Goal: Task Accomplishment & Management: Manage account settings

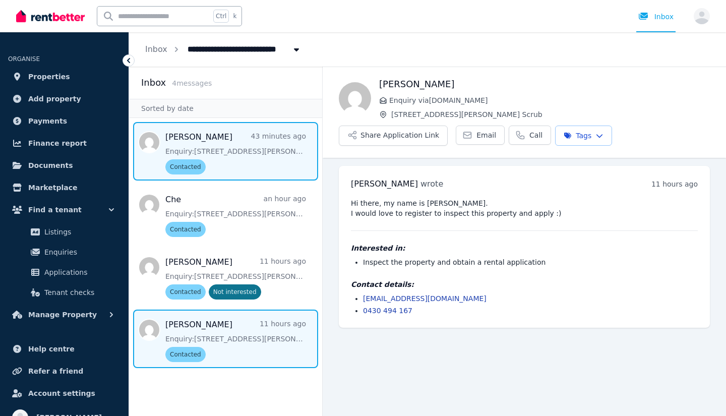
click at [229, 146] on span "Message list" at bounding box center [225, 151] width 193 height 59
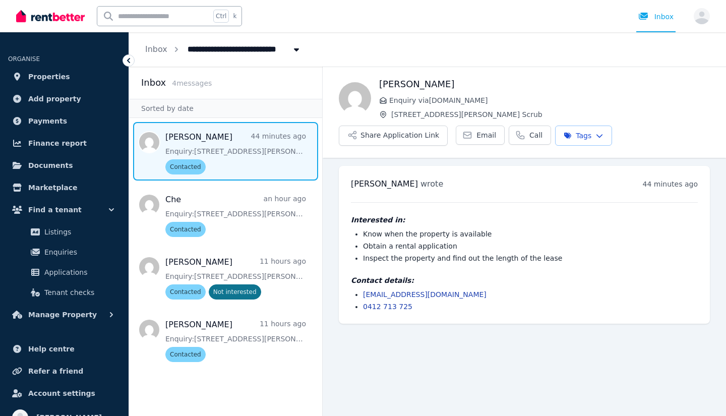
click at [129, 57] on icon at bounding box center [129, 60] width 10 height 10
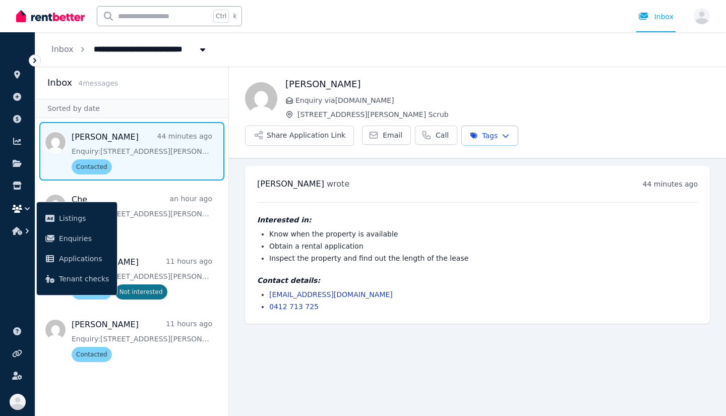
click at [35, 62] on icon at bounding box center [34, 60] width 3 height 5
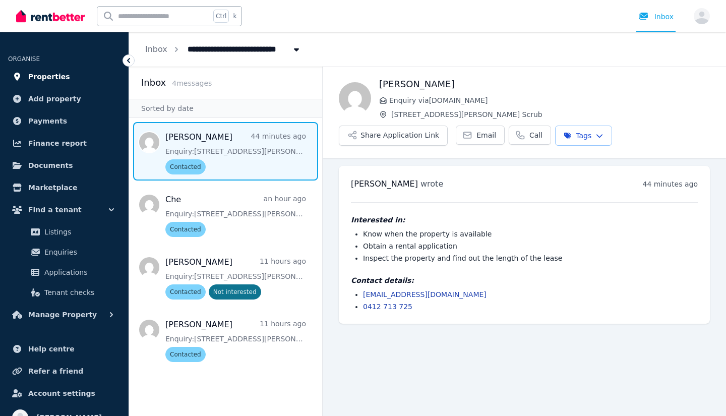
click at [49, 79] on span "Properties" at bounding box center [49, 77] width 42 height 12
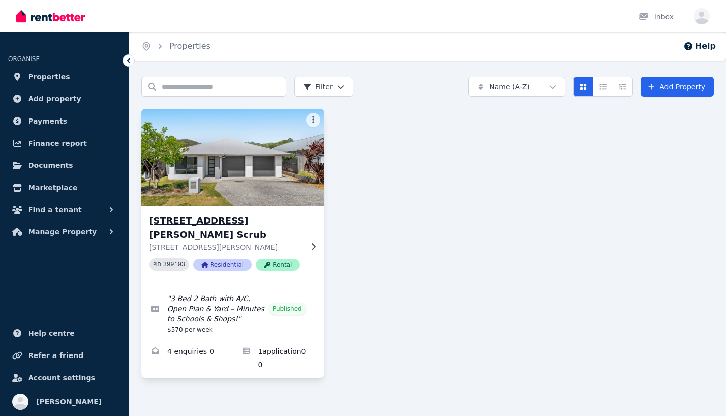
click at [241, 181] on img at bounding box center [233, 157] width 192 height 102
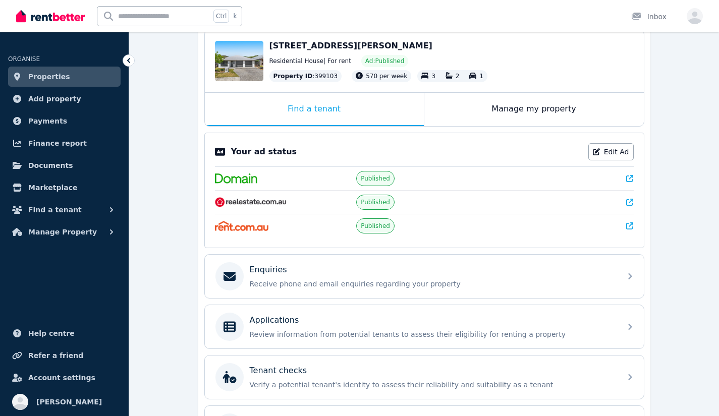
scroll to position [107, 0]
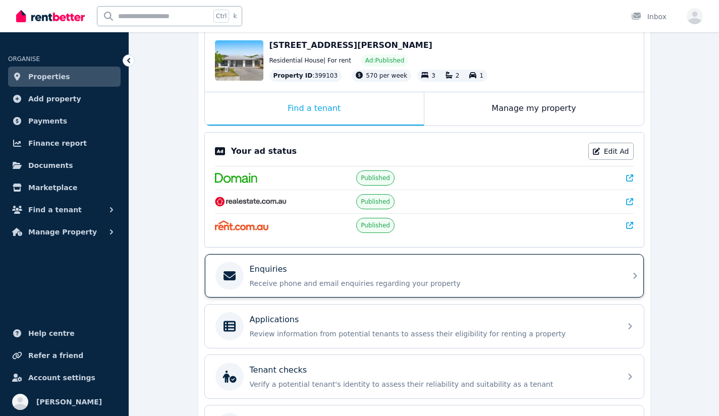
click at [287, 280] on p "Receive phone and email enquiries regarding your property" at bounding box center [432, 283] width 365 height 10
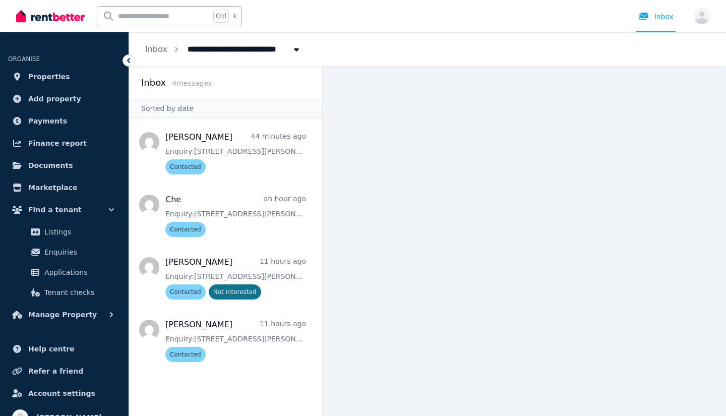
click at [126, 58] on icon at bounding box center [129, 60] width 10 height 10
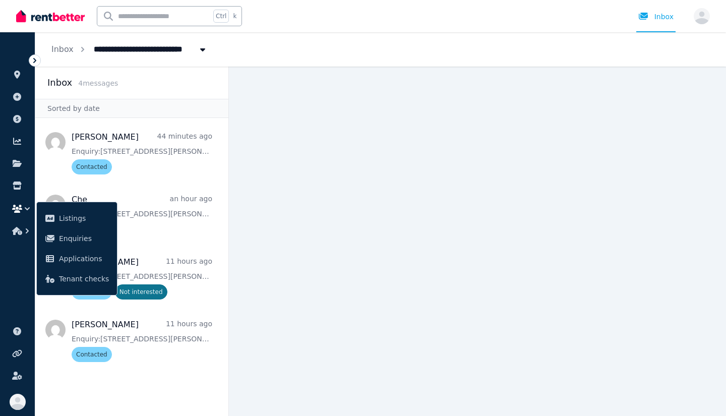
click at [37, 65] on icon at bounding box center [35, 60] width 10 height 10
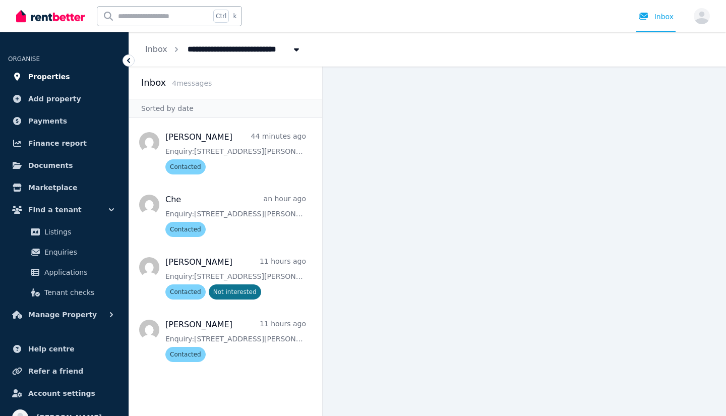
click at [43, 81] on span "Properties" at bounding box center [49, 77] width 42 height 12
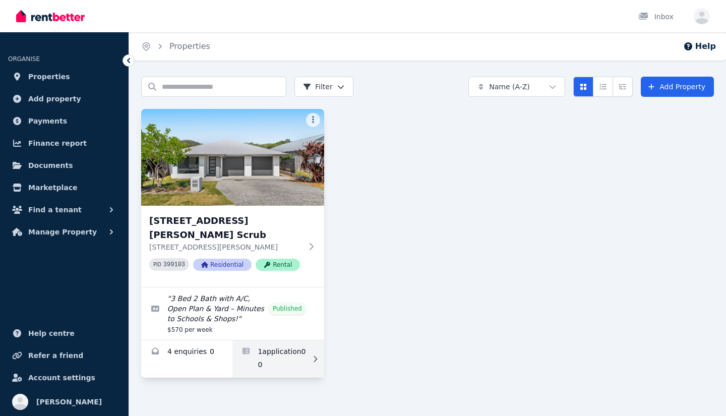
click at [270, 340] on link "Applications for 1/10 Roselea Ave, Bahrs Scrub" at bounding box center [278, 358] width 91 height 37
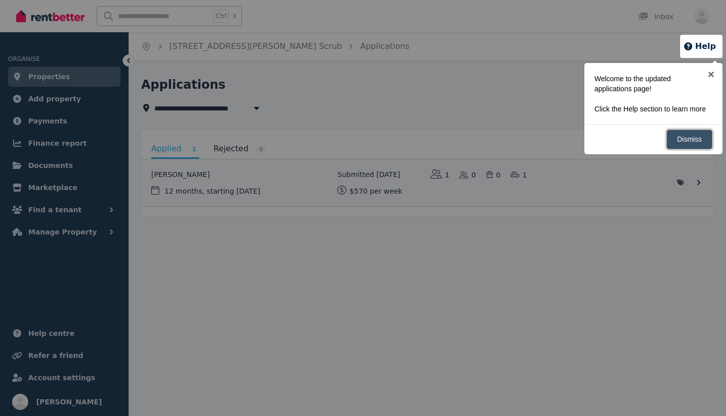
click at [690, 149] on link "Dismiss" at bounding box center [690, 140] width 46 height 20
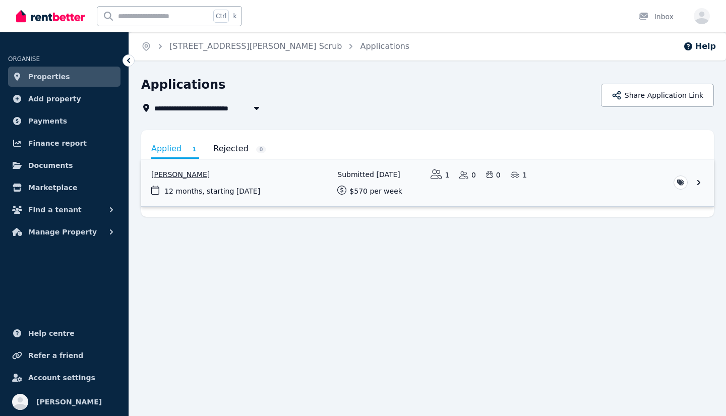
click at [246, 186] on link "View application: Darren Cassidy" at bounding box center [427, 182] width 573 height 47
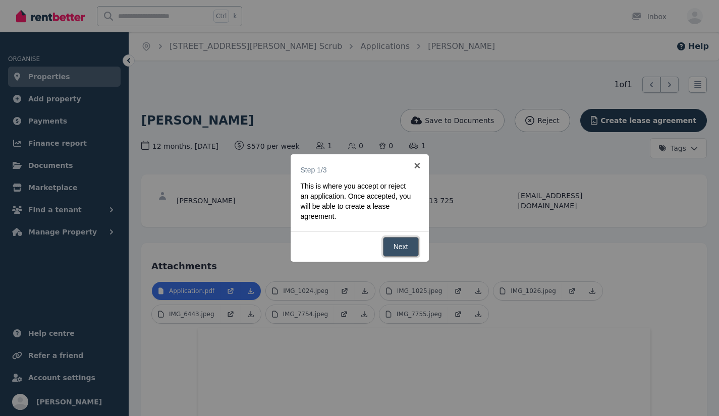
click at [401, 245] on link "Next" at bounding box center [401, 247] width 36 height 20
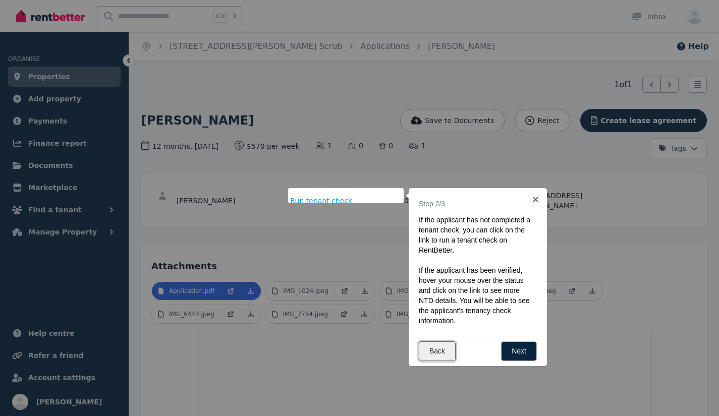
click at [439, 345] on link "Back" at bounding box center [437, 351] width 37 height 20
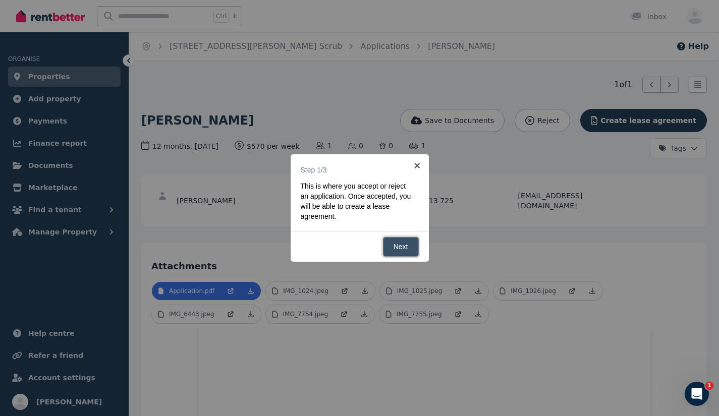
click at [400, 246] on link "Next" at bounding box center [401, 247] width 36 height 20
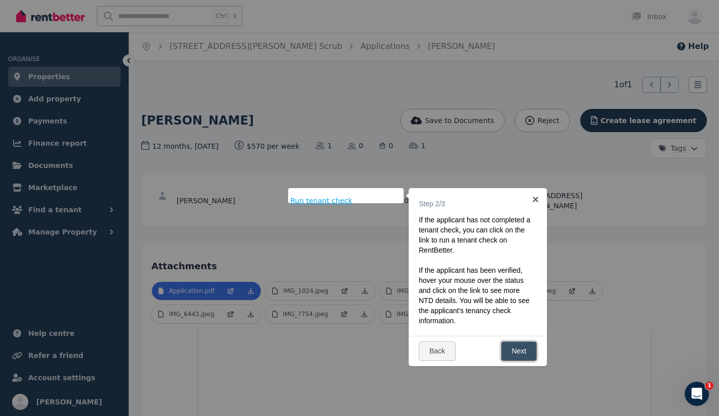
click at [513, 355] on link "Next" at bounding box center [519, 351] width 36 height 20
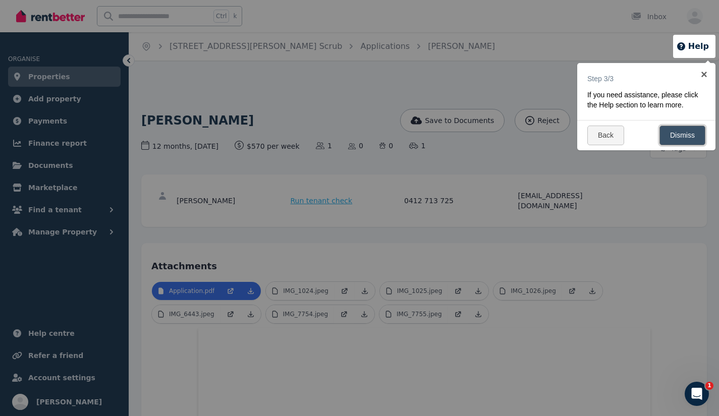
click at [676, 137] on link "Dismiss" at bounding box center [682, 136] width 46 height 20
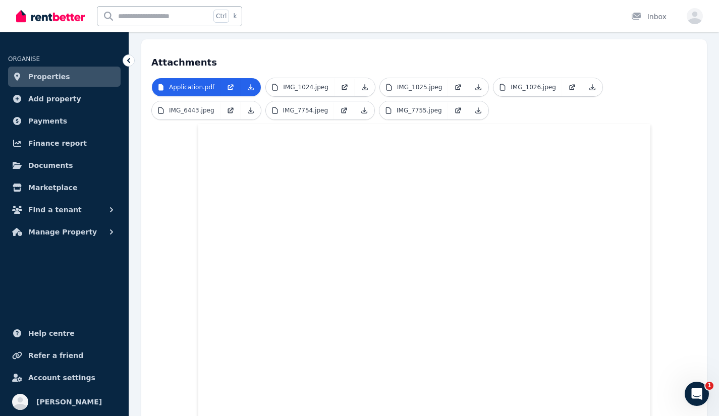
scroll to position [220, 0]
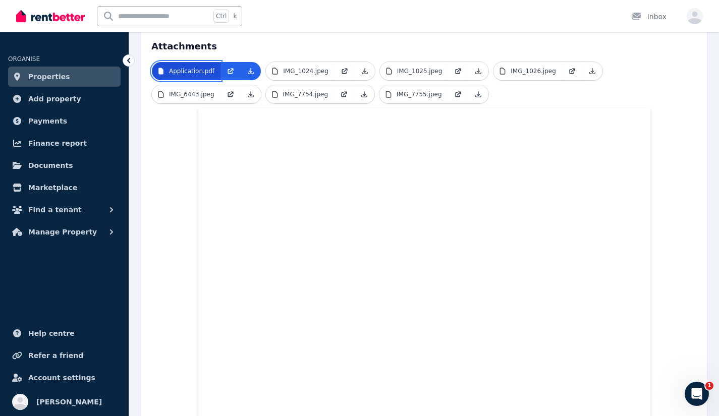
click at [198, 67] on p "Application.pdf" at bounding box center [191, 71] width 45 height 8
click at [307, 67] on p "IMG_1024.jpeg" at bounding box center [305, 71] width 45 height 8
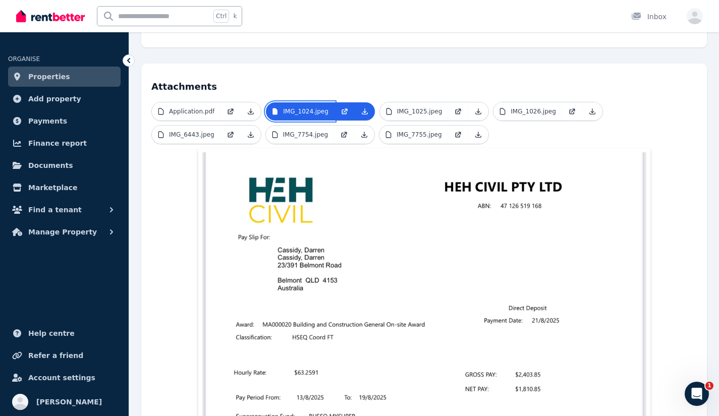
scroll to position [176, 0]
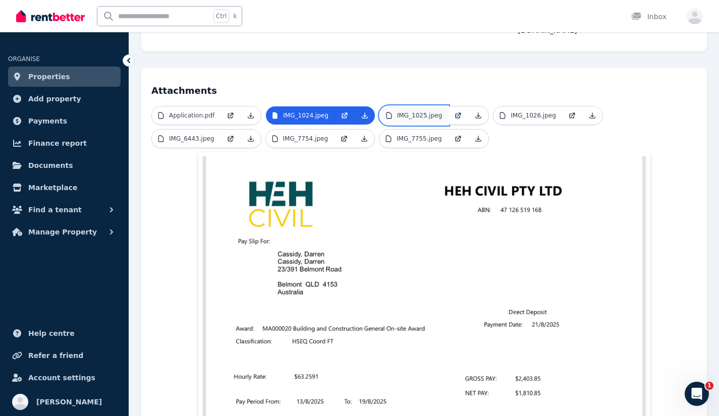
click at [415, 111] on p "IMG_1025.jpeg" at bounding box center [419, 115] width 45 height 8
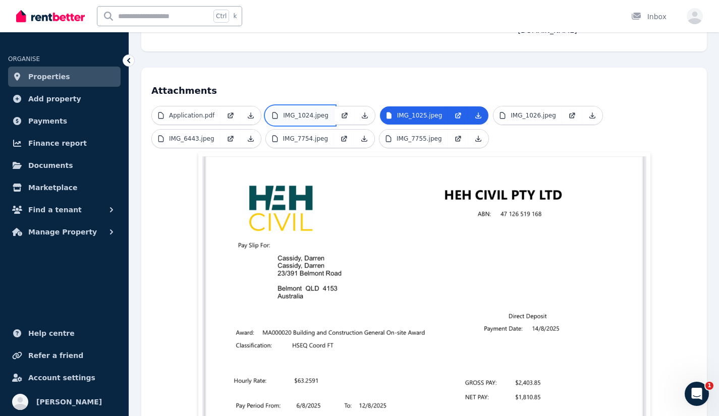
click at [306, 111] on p "IMG_1024.jpeg" at bounding box center [305, 115] width 45 height 8
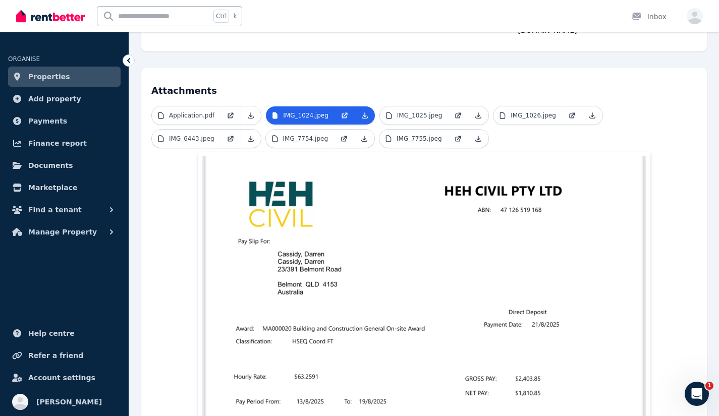
click at [409, 118] on ul "Application.pdf IMG_1024.jpeg IMG_1025.jpeg IMG_1026.jpeg IMG_6443.jpeg IMG_775…" at bounding box center [423, 129] width 545 height 46
click at [397, 111] on p "IMG_1025.jpeg" at bounding box center [419, 115] width 45 height 8
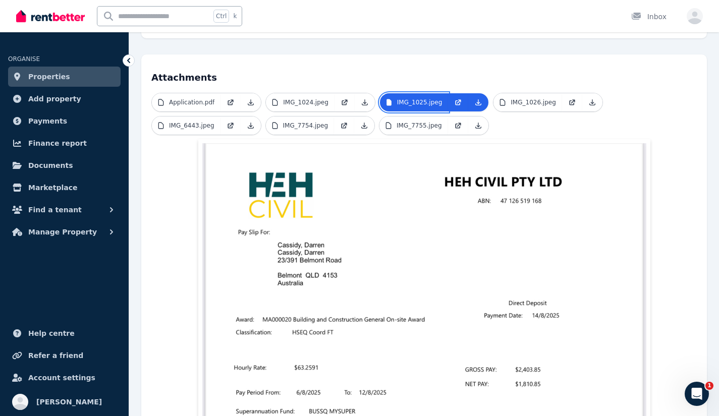
scroll to position [188, 0]
click at [318, 99] on p "IMG_1024.jpeg" at bounding box center [305, 103] width 45 height 8
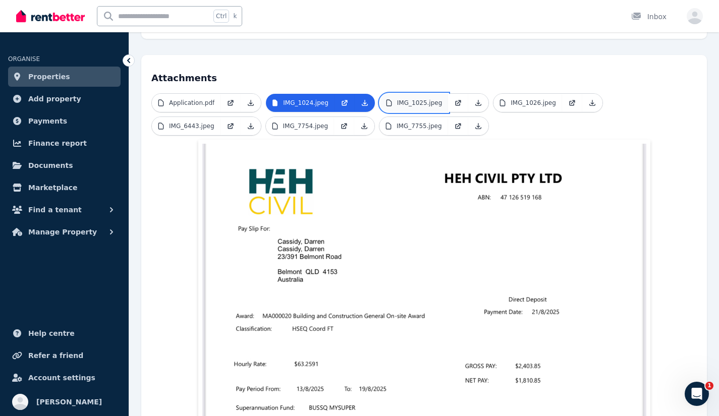
click at [409, 99] on link "IMG_1025.jpeg" at bounding box center [414, 103] width 69 height 18
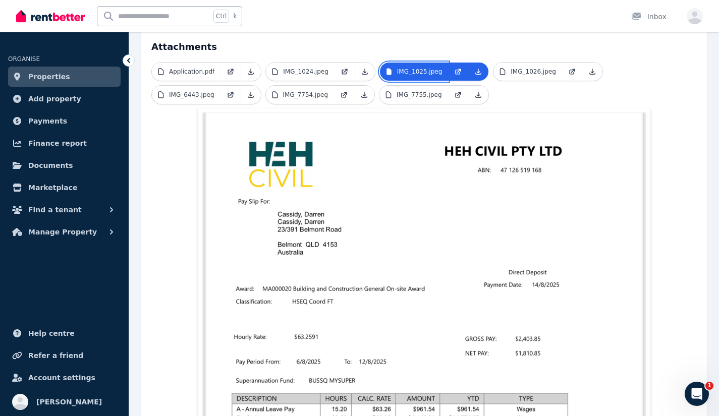
scroll to position [218, 0]
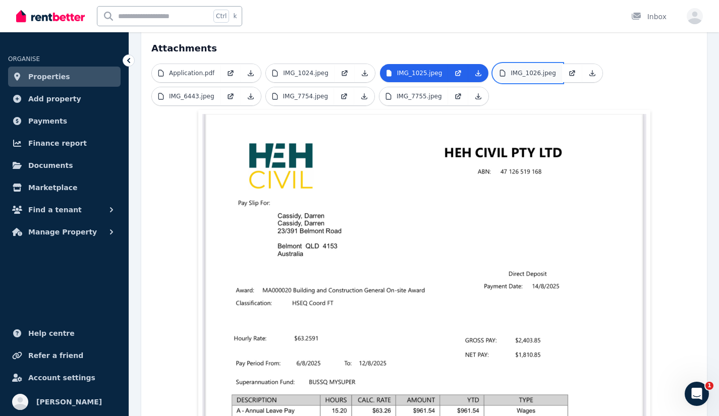
click at [510, 69] on p "IMG_1026.jpeg" at bounding box center [532, 73] width 45 height 8
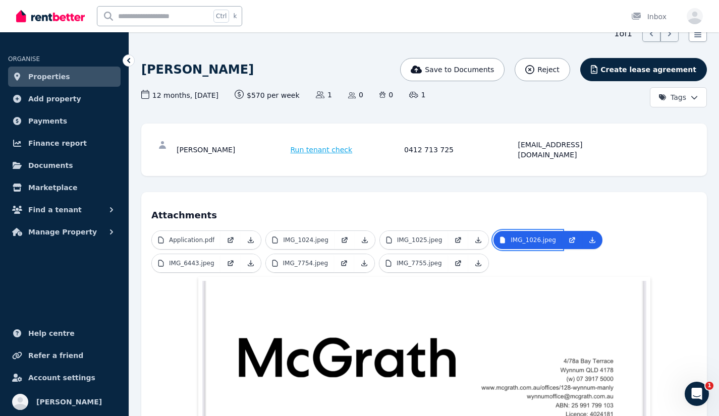
scroll to position [50, 0]
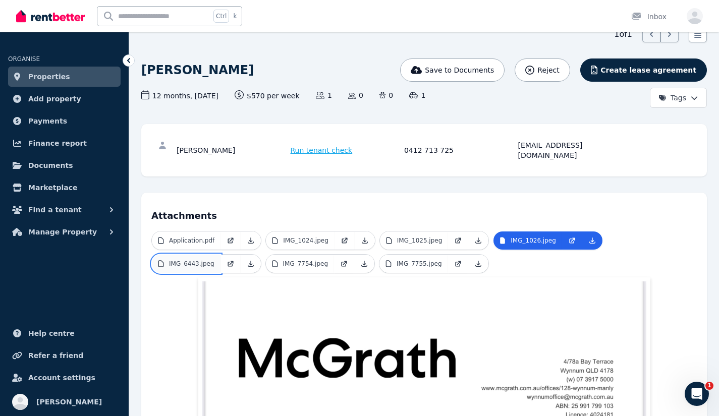
click at [189, 260] on link "IMG_6443.jpeg" at bounding box center [186, 264] width 69 height 18
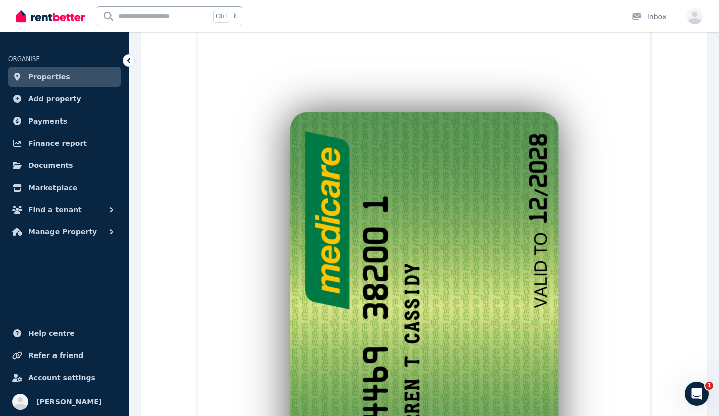
click at [337, 351] on img at bounding box center [424, 294] width 444 height 539
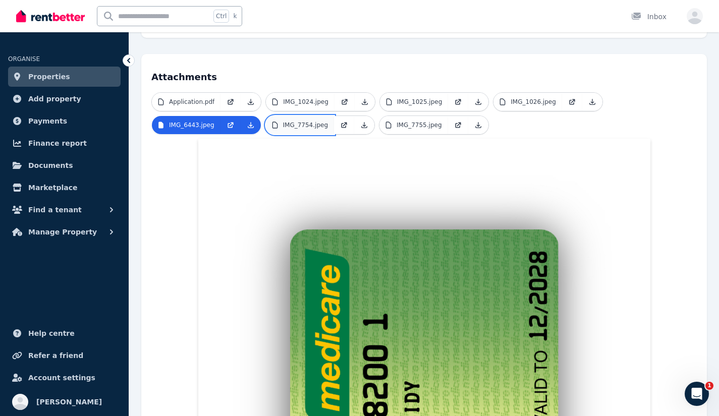
click at [307, 122] on link "IMG_7754.jpeg" at bounding box center [300, 125] width 69 height 18
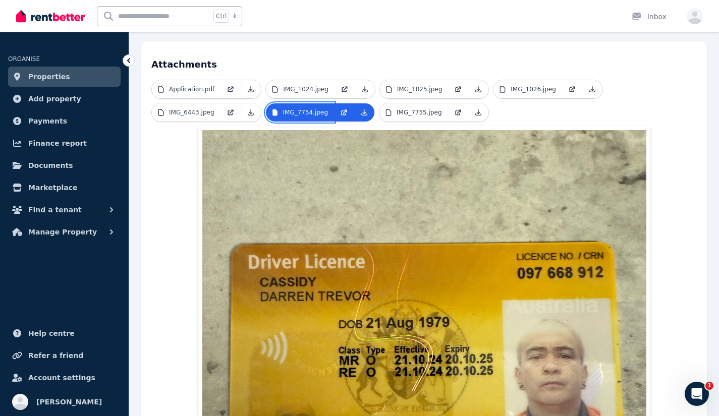
scroll to position [178, 0]
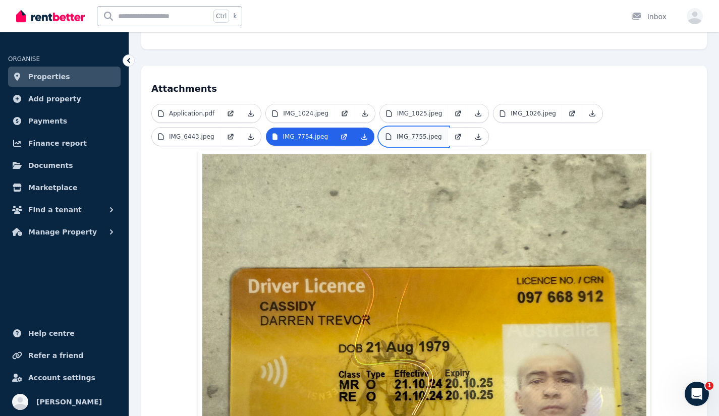
click at [412, 133] on p "IMG_7755.jpeg" at bounding box center [418, 137] width 45 height 8
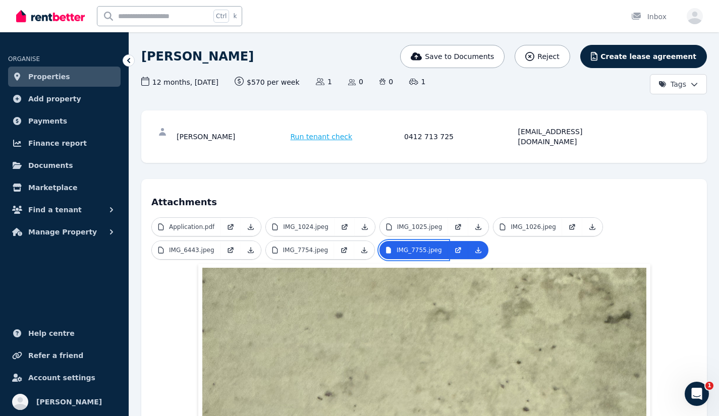
scroll to position [0, 0]
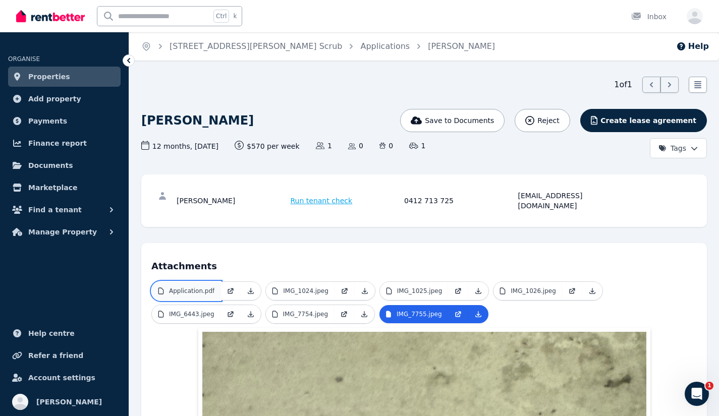
click at [191, 282] on link "Application.pdf" at bounding box center [186, 291] width 69 height 18
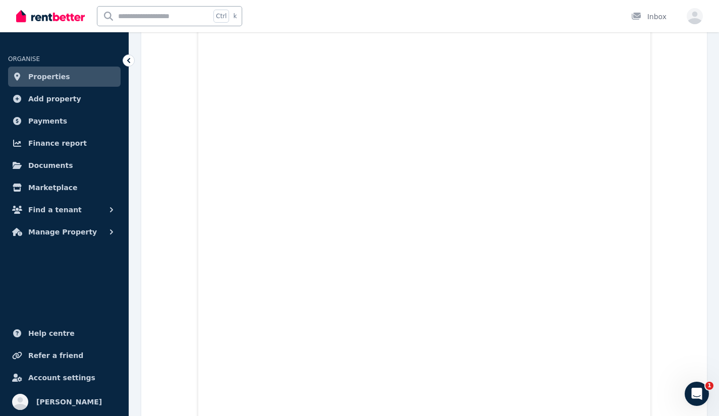
scroll to position [7110, 0]
